Goal: Complete application form

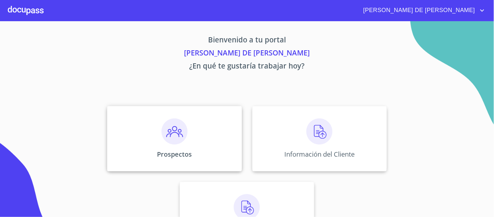
click at [148, 132] on div "Prospectos" at bounding box center [174, 138] width 135 height 65
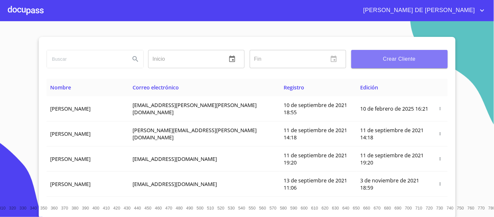
click at [366, 61] on span "Crear Cliente" at bounding box center [400, 58] width 86 height 9
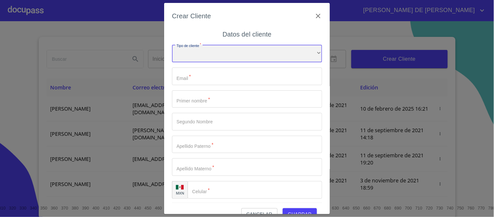
click at [186, 50] on div "​" at bounding box center [247, 54] width 150 height 18
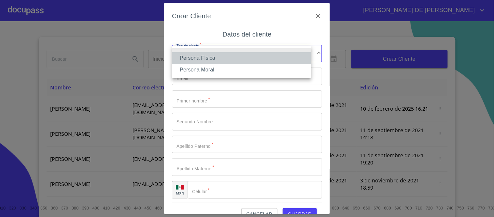
click at [206, 54] on li "Persona Física" at bounding box center [241, 58] width 139 height 12
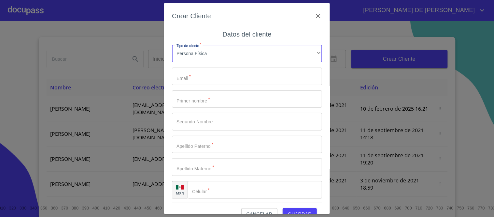
click at [209, 76] on input "Tipo de cliente   *" at bounding box center [247, 76] width 150 height 18
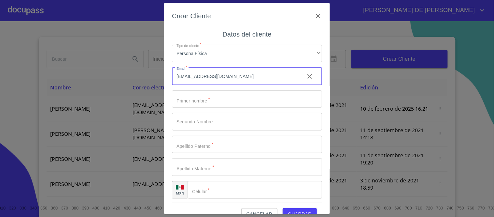
type input "[EMAIL_ADDRESS][DOMAIN_NAME]"
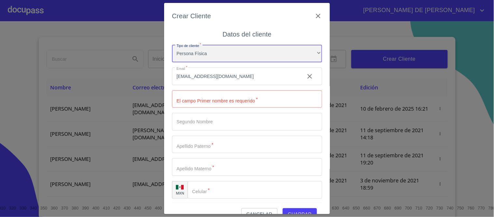
click at [232, 52] on div "Persona Física" at bounding box center [247, 54] width 150 height 18
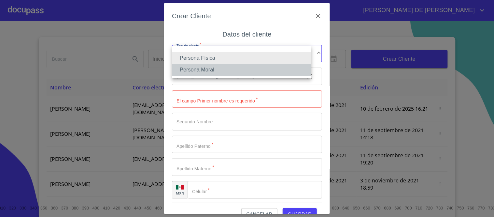
click at [225, 70] on li "Persona Moral" at bounding box center [241, 70] width 139 height 12
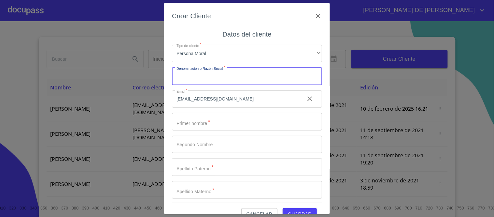
click at [225, 76] on input "Tipo de cliente   *" at bounding box center [247, 76] width 150 height 18
type input "m"
type input "MINORTE"
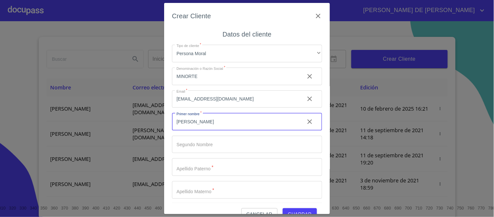
type input "[PERSON_NAME]"
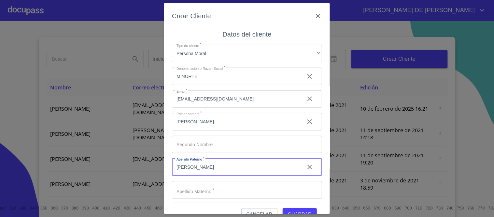
type input "[PERSON_NAME]"
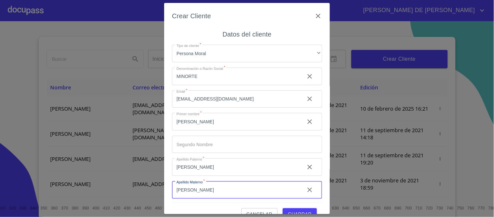
type input "[PERSON_NAME]"
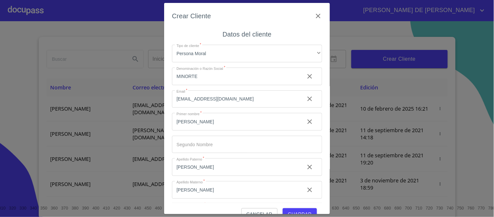
scroll to position [24, 0]
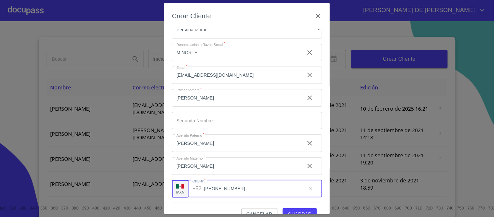
type input "[PHONE_NUMBER]"
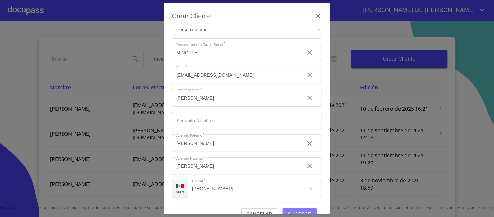
click at [288, 210] on span "Guardar" at bounding box center [300, 214] width 24 height 8
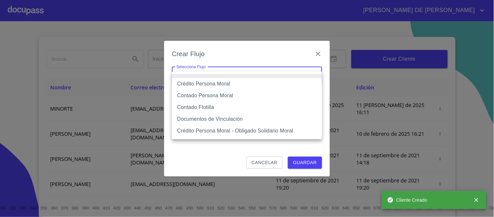
click at [268, 76] on body "[PERSON_NAME] DE [PERSON_NAME] Inicio ​ Fin ​ Crear Cliente Nombre Correo elect…" at bounding box center [247, 108] width 494 height 217
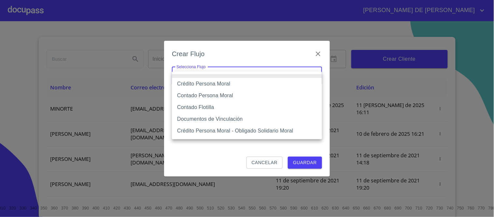
click at [263, 83] on li "Crédito Persona Moral" at bounding box center [247, 84] width 150 height 12
type input "614ae8207e49d67341f8d0cd"
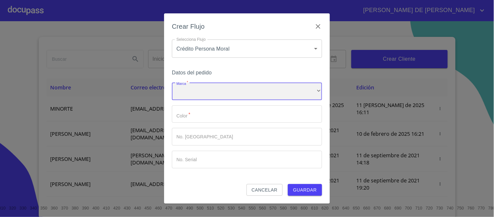
click at [264, 94] on div "​" at bounding box center [247, 91] width 150 height 18
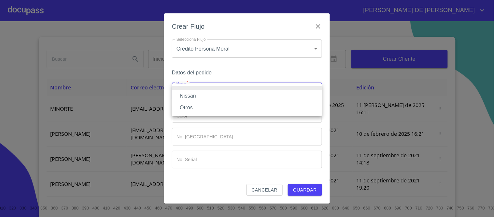
click at [262, 95] on li "Nissan" at bounding box center [247, 96] width 150 height 12
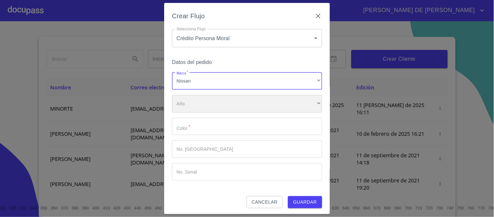
click at [248, 108] on div "​" at bounding box center [247, 104] width 150 height 18
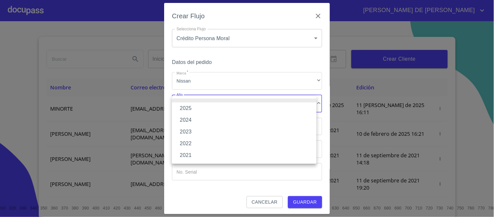
click at [248, 108] on li "2025" at bounding box center [244, 108] width 145 height 12
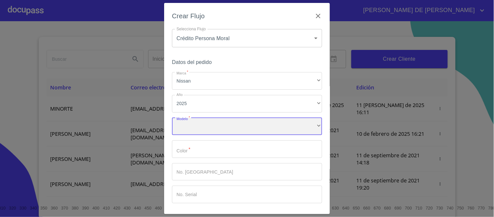
click at [246, 122] on div "​" at bounding box center [247, 127] width 150 height 18
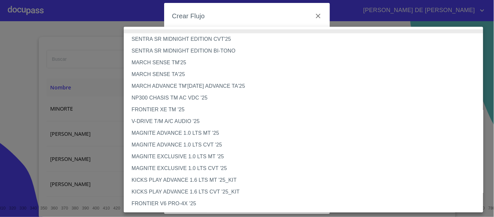
click at [183, 119] on li "V-DRIVE T/M A/C AUDIO '25" at bounding box center [306, 121] width 365 height 12
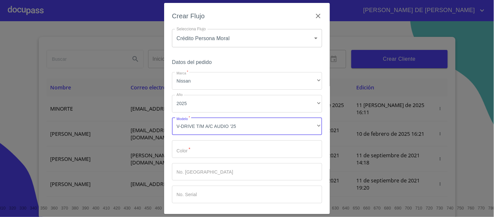
click at [203, 150] on input "Marca   *" at bounding box center [247, 149] width 150 height 18
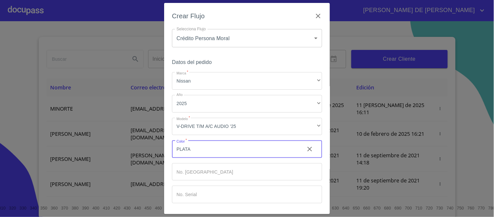
type input "PLATA"
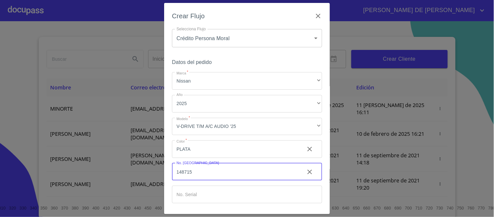
type input "148715"
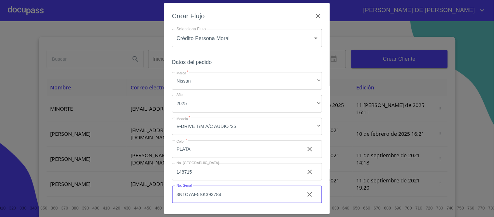
type input "3N1C7AE5SK393784"
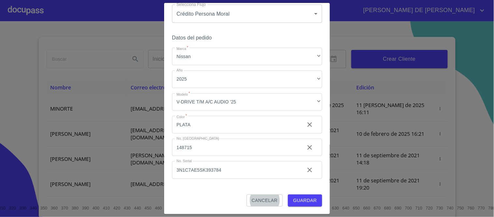
click at [304, 196] on span "Guardar" at bounding box center [305, 200] width 24 height 8
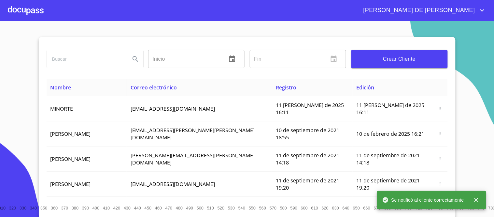
click at [21, 9] on div at bounding box center [26, 10] width 36 height 21
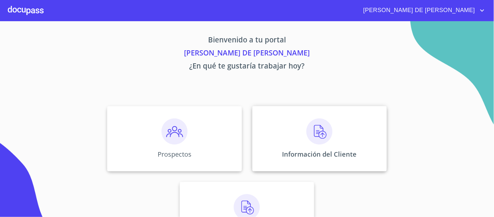
click at [306, 141] on img at bounding box center [319, 131] width 26 height 26
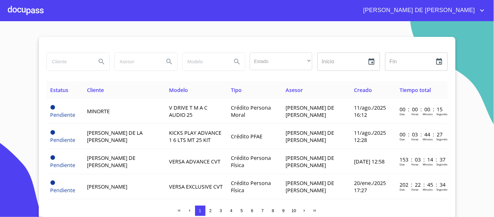
click at [81, 65] on input "search" at bounding box center [69, 62] width 44 height 18
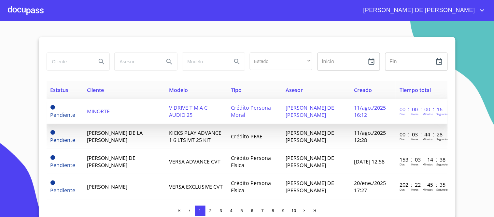
click at [102, 104] on td "MINORTE" at bounding box center [124, 111] width 82 height 25
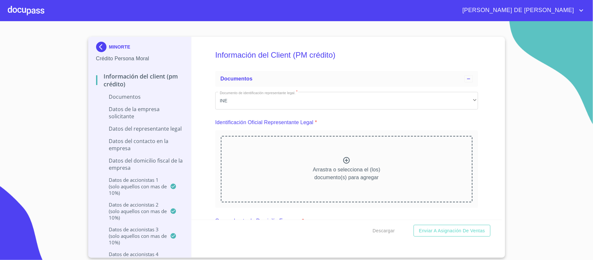
click at [346, 161] on icon at bounding box center [347, 160] width 8 height 8
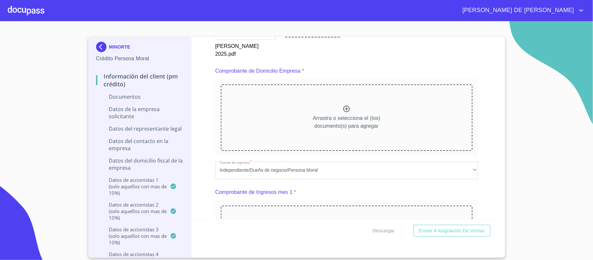
scroll to position [347, 0]
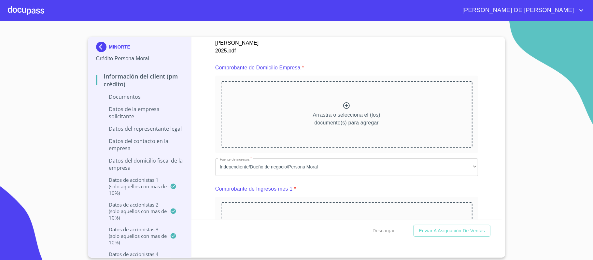
click at [343, 105] on icon at bounding box center [347, 106] width 8 height 8
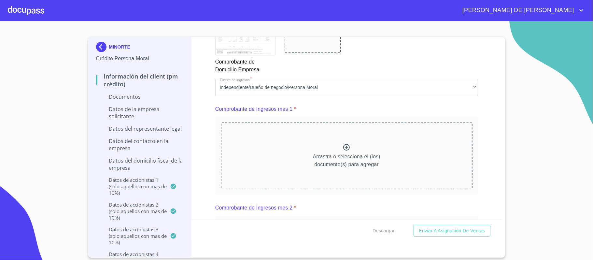
scroll to position [651, 0]
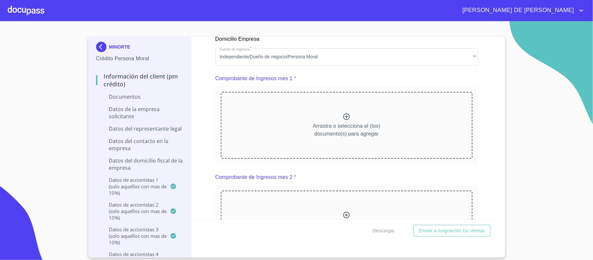
click at [345, 120] on icon at bounding box center [347, 117] width 8 height 8
click at [346, 119] on icon at bounding box center [346, 116] width 7 height 7
click at [22, 5] on div at bounding box center [26, 10] width 36 height 21
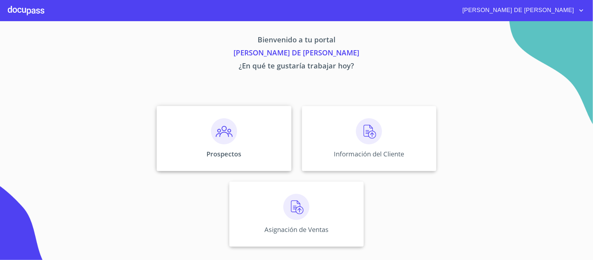
click at [247, 150] on div "Prospectos" at bounding box center [224, 138] width 135 height 65
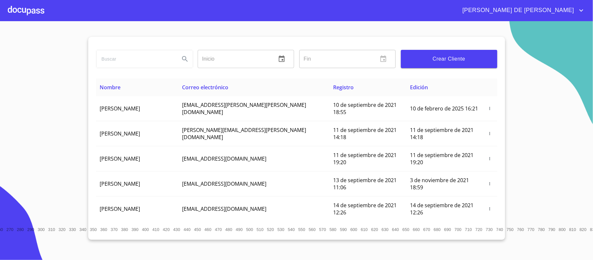
click at [137, 54] on input "search" at bounding box center [135, 59] width 78 height 18
type input "MINORTE"
click at [179, 57] on button "Search" at bounding box center [185, 59] width 16 height 16
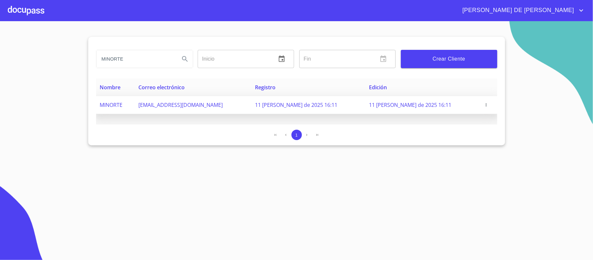
click at [484, 105] on icon "button" at bounding box center [486, 105] width 5 height 5
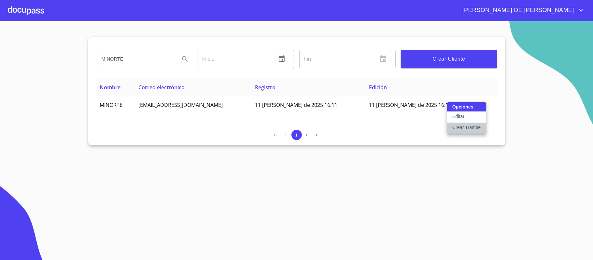
click at [466, 132] on button "Crear Tramite" at bounding box center [466, 128] width 39 height 11
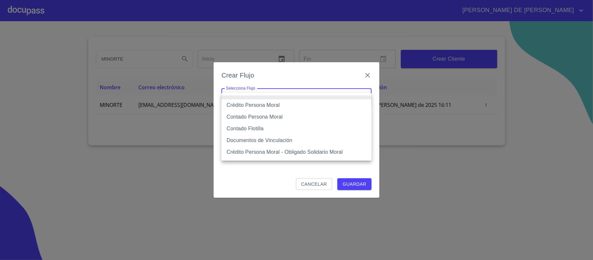
click at [258, 100] on body "[PERSON_NAME] DE [PERSON_NAME] Inicio ​ Fin ​ Crear Cliente Nombre Correo elect…" at bounding box center [296, 130] width 593 height 260
click at [263, 115] on li "Contado Persona Moral" at bounding box center [296, 117] width 150 height 12
type input "6112cf9d60c1d0a048e62677"
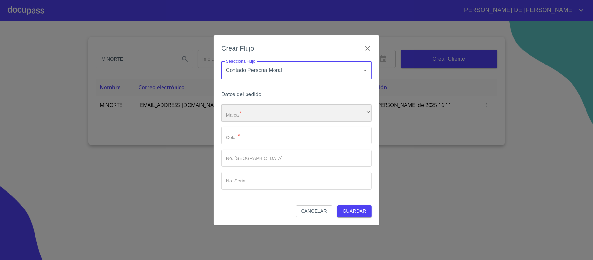
click at [269, 114] on div "​" at bounding box center [296, 113] width 150 height 18
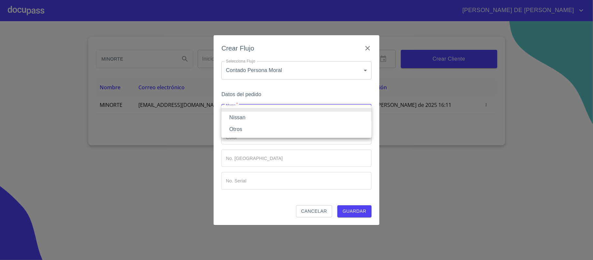
click at [269, 115] on li "Nissan" at bounding box center [296, 118] width 150 height 12
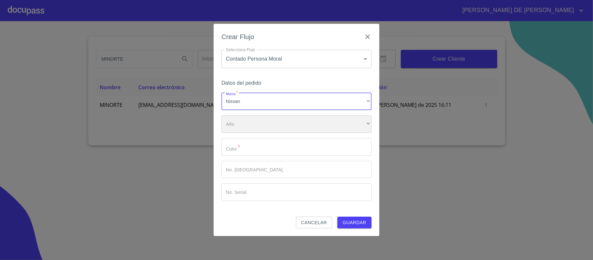
click at [266, 126] on div "​" at bounding box center [296, 124] width 150 height 18
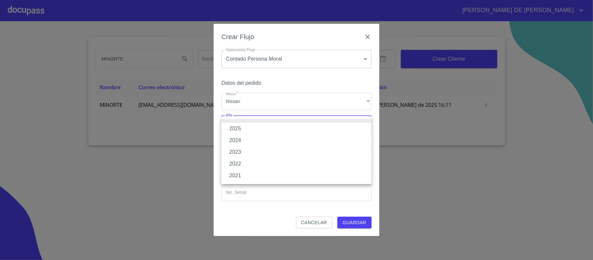
click at [262, 126] on li "2025" at bounding box center [296, 129] width 150 height 12
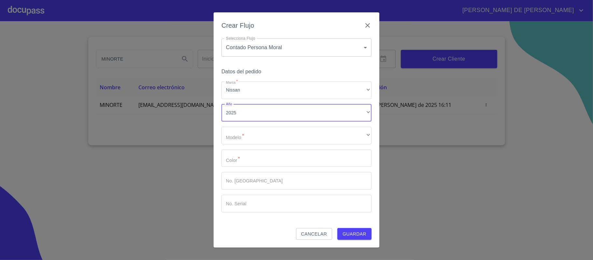
click at [261, 146] on div "Marca   * Nissan ​ Año 2025 ​ Modelo   * ​ ​ Color   * ​ No. Pedido ​ No. Seria…" at bounding box center [296, 146] width 150 height 131
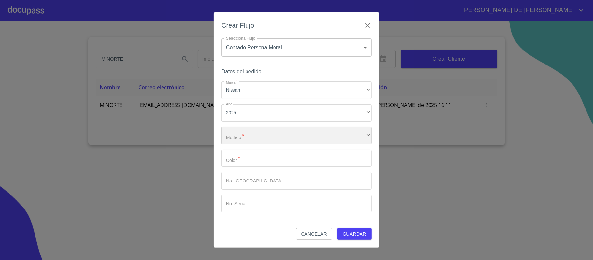
click at [266, 141] on div "​" at bounding box center [296, 136] width 150 height 18
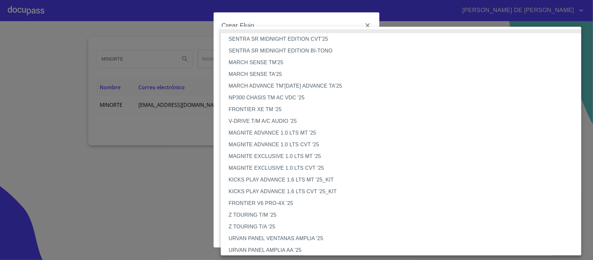
click at [267, 121] on li "V-DRIVE T/M A/C AUDIO '25" at bounding box center [404, 121] width 367 height 12
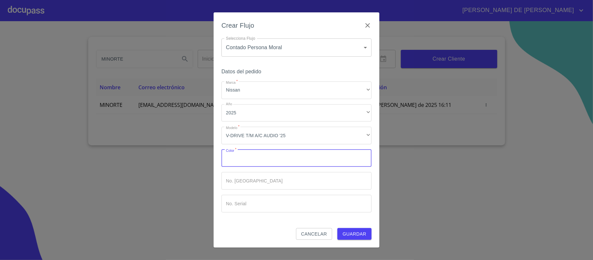
click at [262, 155] on input "Marca   *" at bounding box center [296, 158] width 150 height 18
type input "PLATA"
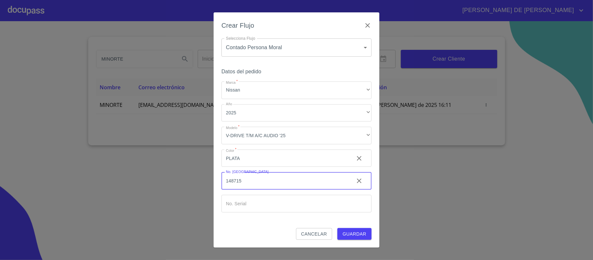
type input "148715"
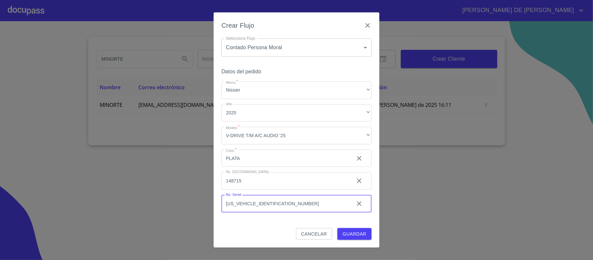
type input "[US_VEHICLE_IDENTIFICATION_NUMBER]"
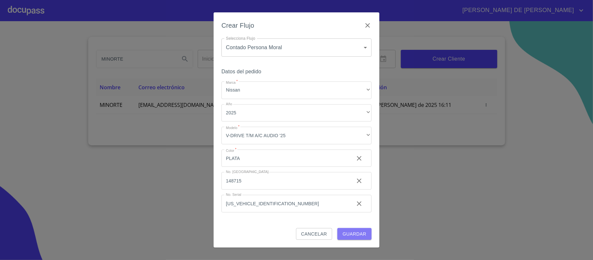
click at [351, 216] on span "Guardar" at bounding box center [355, 234] width 24 height 8
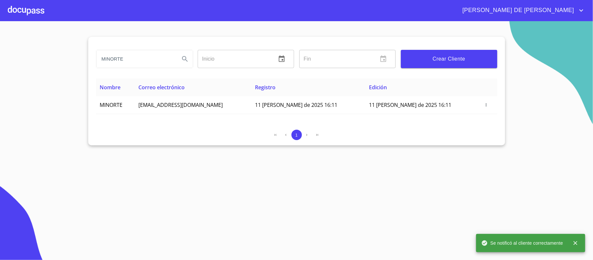
click at [28, 13] on div at bounding box center [26, 10] width 36 height 21
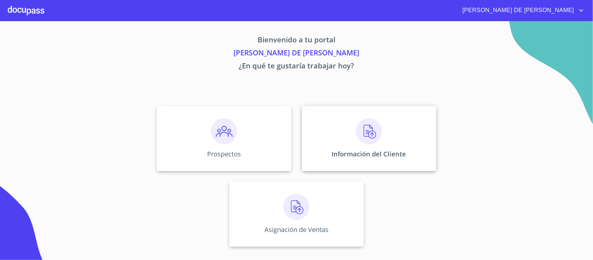
click at [367, 151] on p "Información del Cliente" at bounding box center [369, 153] width 75 height 9
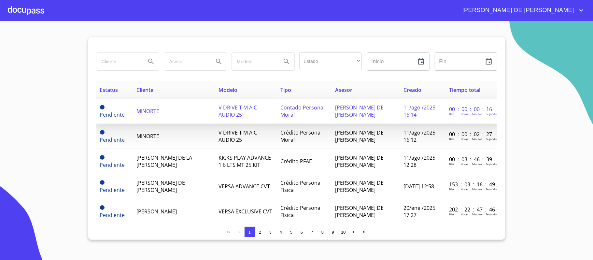
click at [128, 106] on td "Pendiente" at bounding box center [114, 111] width 37 height 25
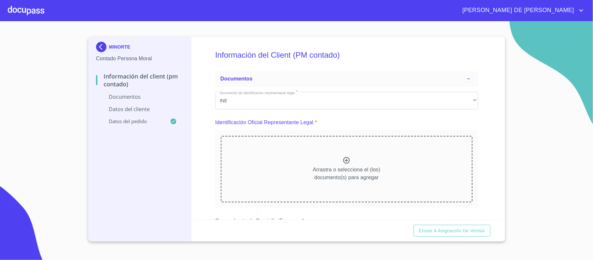
click at [343, 165] on div at bounding box center [347, 160] width 8 height 9
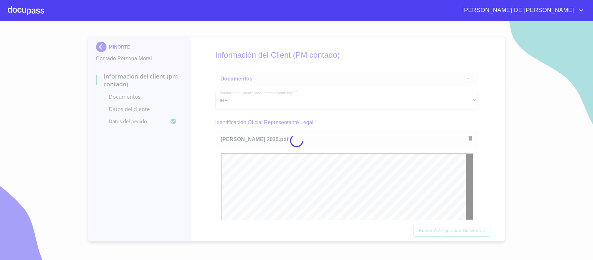
click at [479, 163] on div at bounding box center [296, 140] width 593 height 239
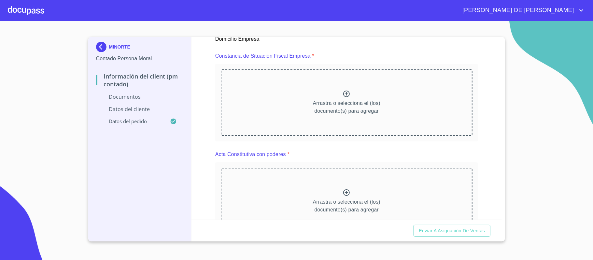
click at [349, 96] on div "Arrastra o selecciona el (los) documento(s) para agregar" at bounding box center [347, 102] width 252 height 66
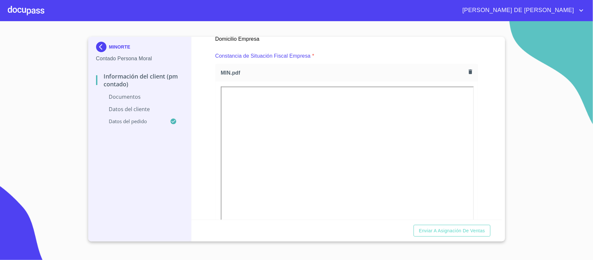
click at [472, 150] on div "Información del Client (PM contado) Documentos Documento de identificación repr…" at bounding box center [347, 128] width 310 height 183
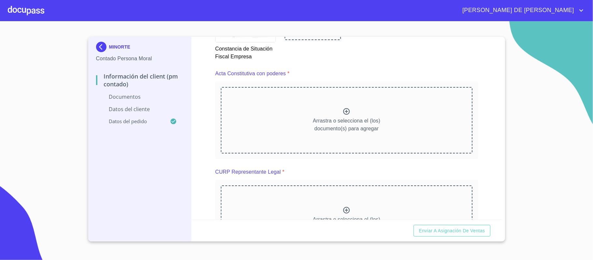
scroll to position [912, 0]
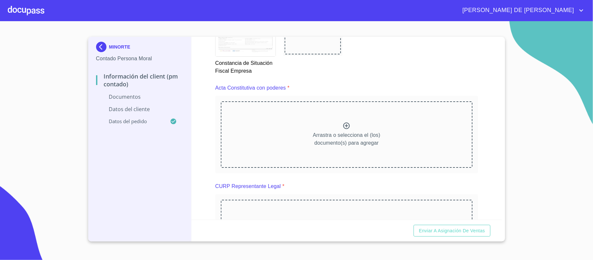
click at [343, 133] on p "Arrastra o selecciona el (los) documento(s) para agregar" at bounding box center [346, 139] width 67 height 16
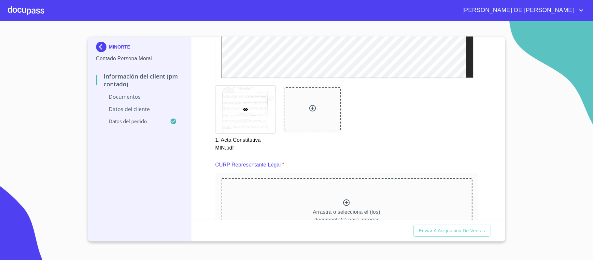
scroll to position [1129, 0]
click at [305, 106] on div at bounding box center [313, 108] width 57 height 44
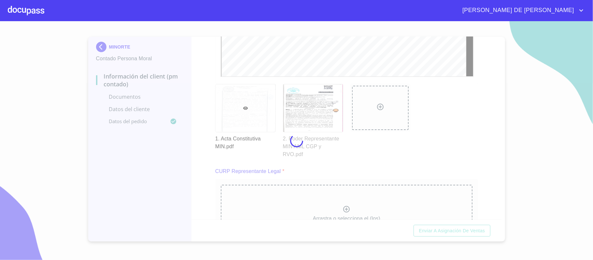
click at [480, 156] on div at bounding box center [296, 140] width 593 height 239
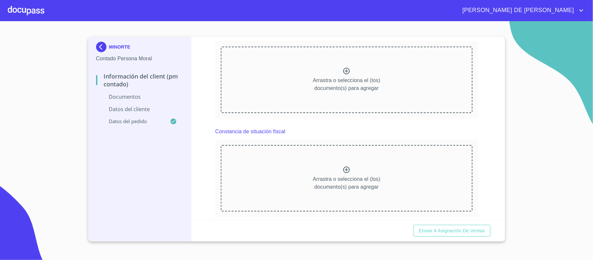
scroll to position [1251, 0]
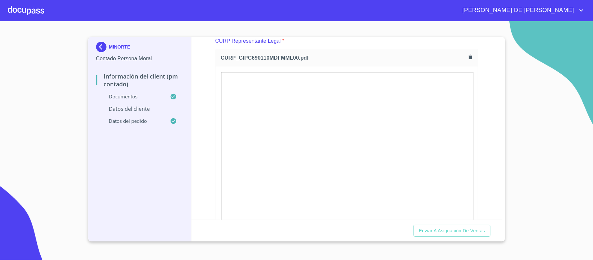
click at [478, 158] on div "Información del Client (PM contado) Documentos Documento de identificación repr…" at bounding box center [347, 128] width 310 height 183
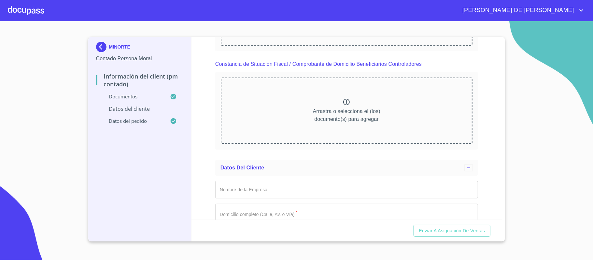
scroll to position [1859, 0]
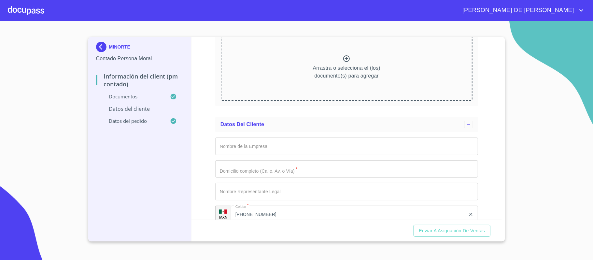
click at [301, 149] on input "Documento de identificación representante legal.   *" at bounding box center [346, 146] width 263 height 18
type input "MINORTE"
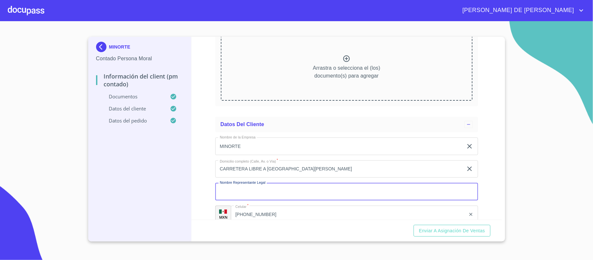
click at [337, 155] on input "CARRETERA LIBRE A [GEOGRAPHIC_DATA][PERSON_NAME]" at bounding box center [339, 146] width 248 height 18
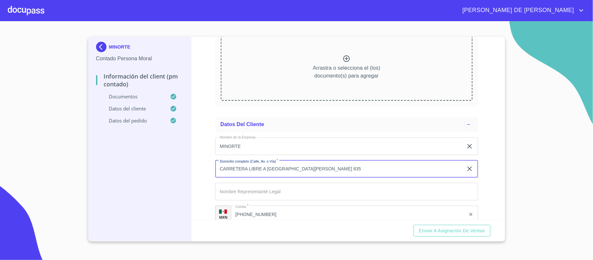
type input "CARRETERA LIBRE A [GEOGRAPHIC_DATA][PERSON_NAME] 835"
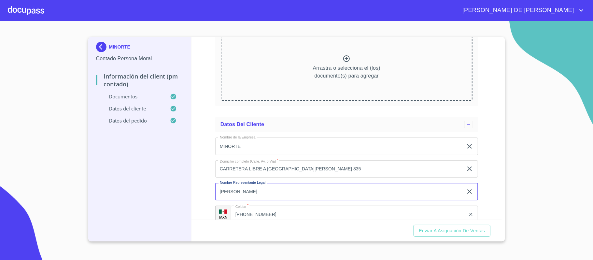
type input "[PERSON_NAME]"
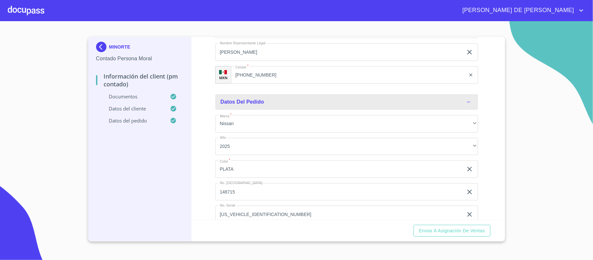
scroll to position [2012, 0]
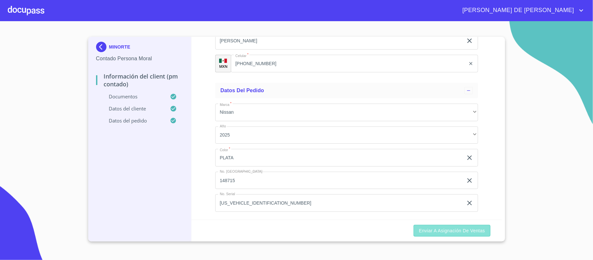
click at [442, 216] on button "Enviar a Asignación de Ventas" at bounding box center [452, 231] width 77 height 12
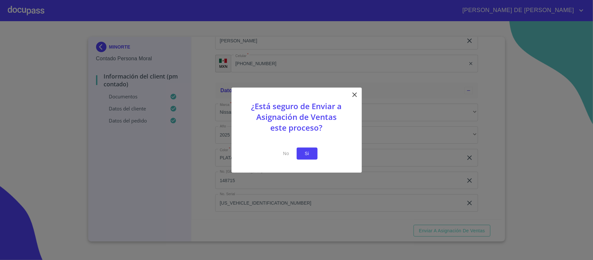
click at [307, 154] on span "Si" at bounding box center [307, 153] width 10 height 8
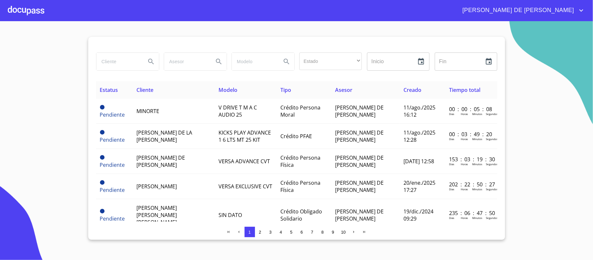
click at [16, 1] on div at bounding box center [26, 10] width 36 height 21
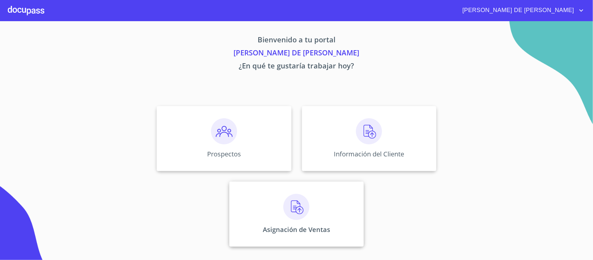
click at [255, 202] on div "Asignación de Ventas" at bounding box center [296, 213] width 135 height 65
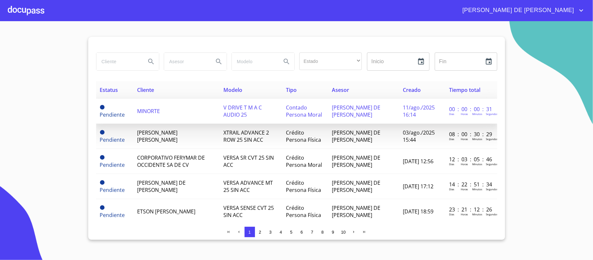
click at [149, 110] on span "MINORTE" at bounding box center [148, 110] width 23 height 7
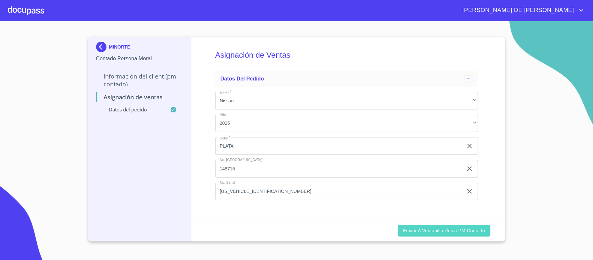
click at [417, 216] on span "Enviar a Ventanilla única PM contado" at bounding box center [444, 231] width 82 height 8
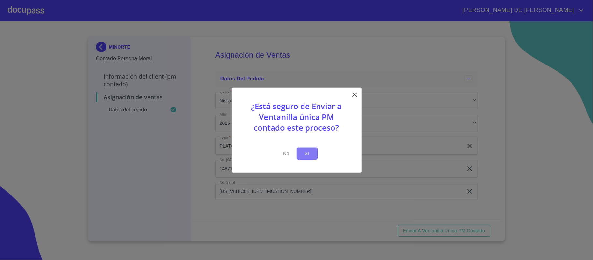
click at [309, 153] on span "Si" at bounding box center [307, 153] width 10 height 8
